Goal: Task Accomplishment & Management: Manage account settings

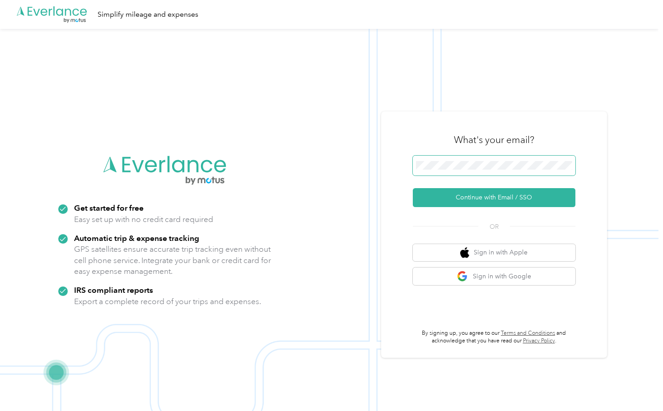
click at [493, 172] on span at bounding box center [494, 166] width 163 height 20
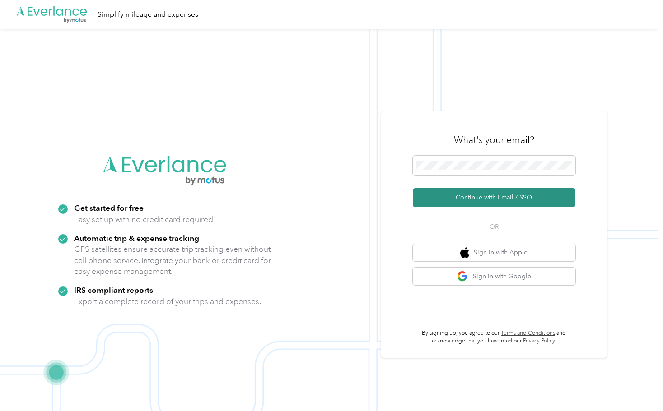
click at [479, 197] on button "Continue with Email / SSO" at bounding box center [494, 197] width 163 height 19
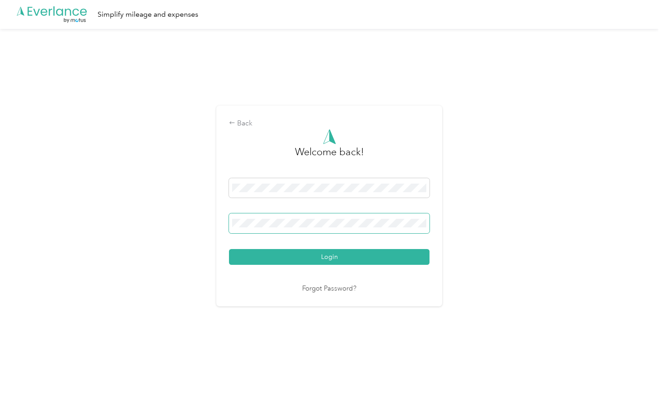
click at [332, 257] on button "Login" at bounding box center [329, 257] width 201 height 16
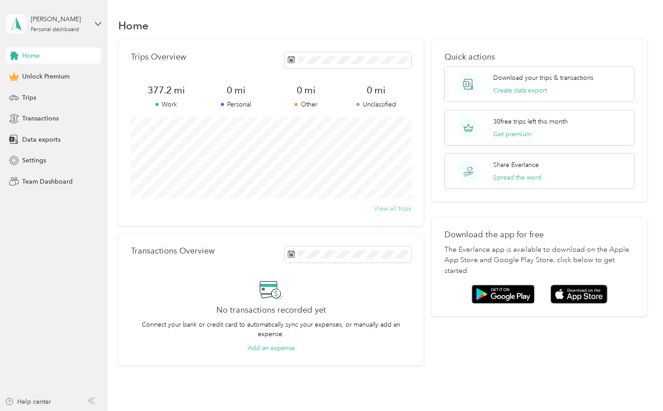
click at [387, 205] on button "View all trips" at bounding box center [392, 208] width 37 height 9
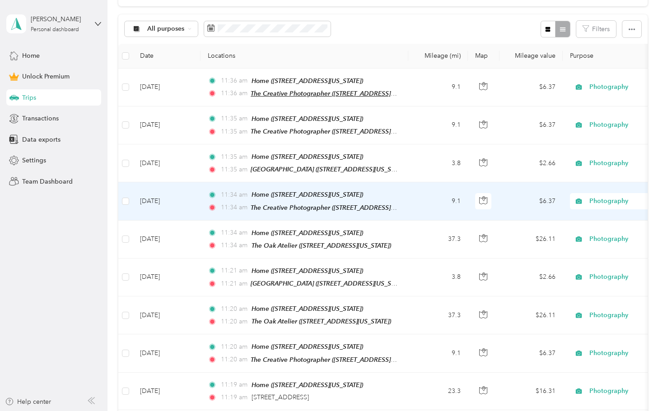
scroll to position [33, 0]
